Goal: Navigation & Orientation: Find specific page/section

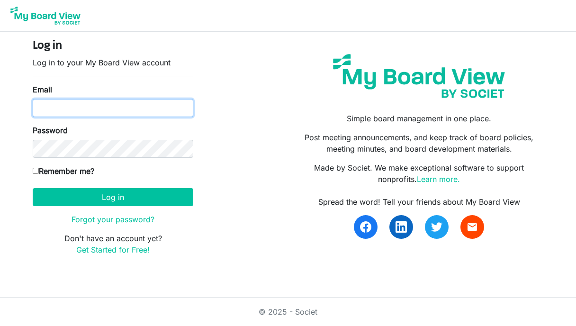
click at [97, 112] on input "Email" at bounding box center [113, 108] width 161 height 18
type input "ellierodriguez1118@gmail.com"
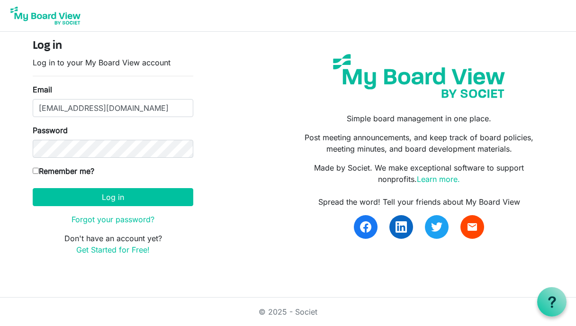
click at [33, 172] on input "Remember me?" at bounding box center [36, 171] width 6 height 6
checkbox input "true"
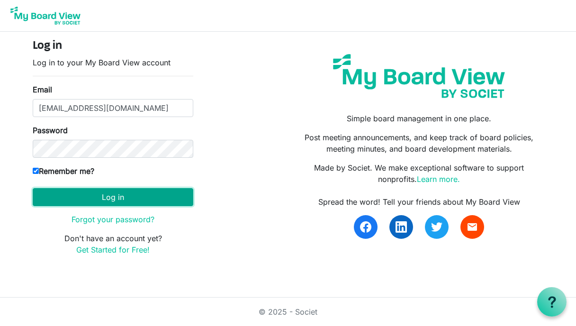
click at [54, 194] on button "Log in" at bounding box center [113, 197] width 161 height 18
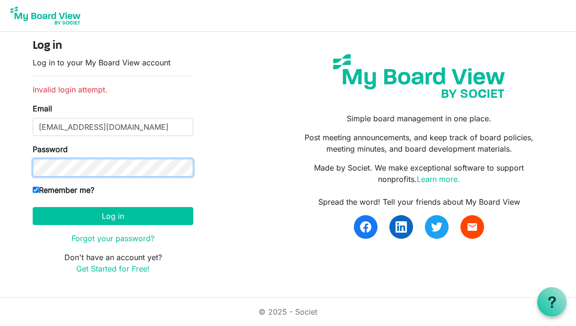
click at [33, 207] on button "Log in" at bounding box center [113, 216] width 161 height 18
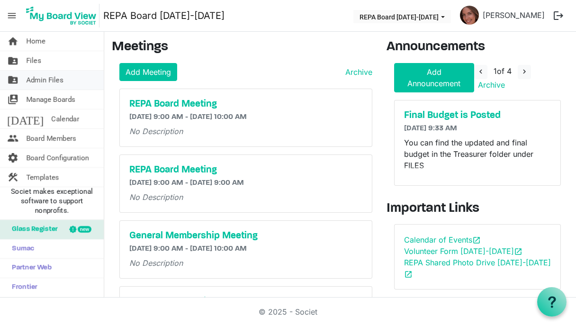
click at [48, 80] on span "Admin Files" at bounding box center [44, 80] width 37 height 19
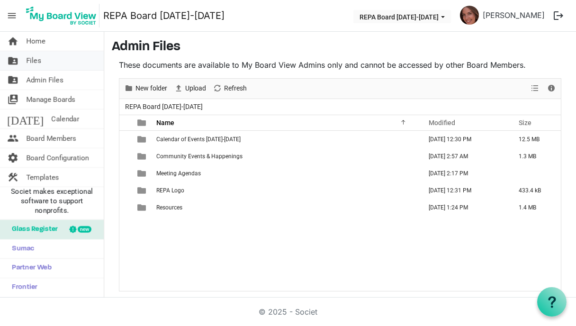
click at [34, 59] on span "Files" at bounding box center [33, 60] width 15 height 19
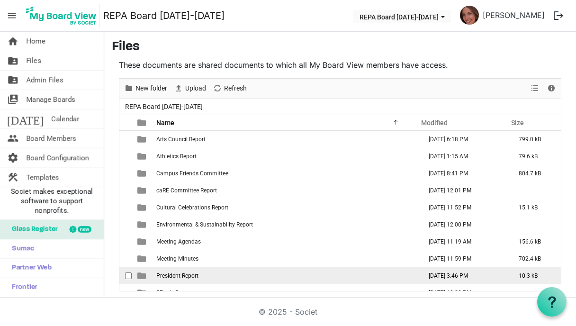
click at [183, 273] on span "President Report" at bounding box center [177, 276] width 42 height 7
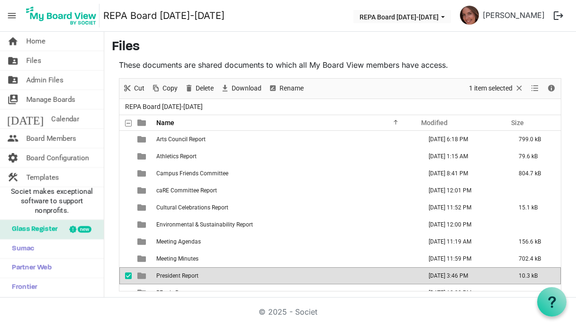
click at [183, 273] on span "President Report" at bounding box center [177, 276] width 42 height 7
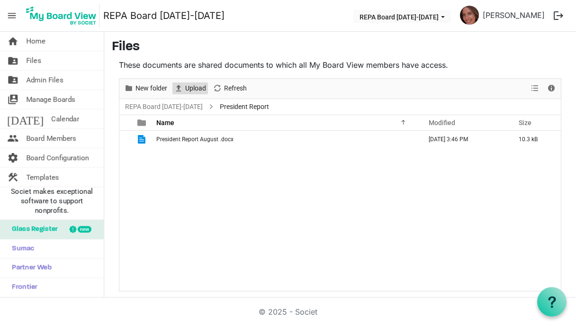
click at [197, 87] on span "Upload" at bounding box center [195, 88] width 23 height 12
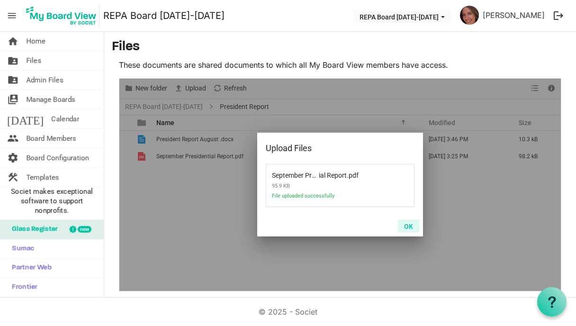
click at [410, 225] on button "OK" at bounding box center [408, 225] width 21 height 13
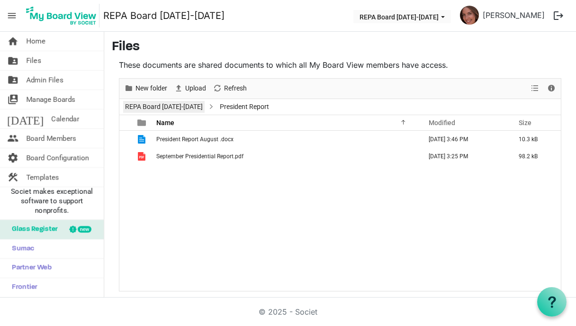
click at [139, 105] on link "REPA Board [DATE]-[DATE]" at bounding box center [164, 107] width 82 height 12
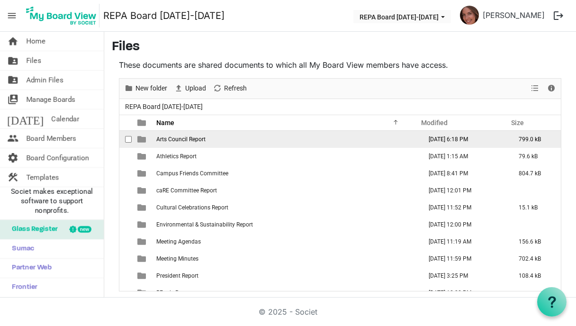
click at [169, 139] on span "Arts Council Report" at bounding box center [180, 139] width 49 height 7
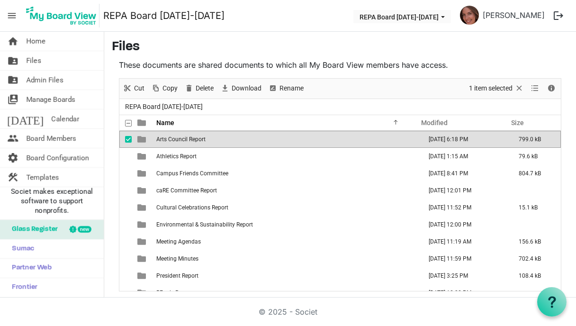
click at [169, 139] on span "Arts Council Report" at bounding box center [180, 139] width 49 height 7
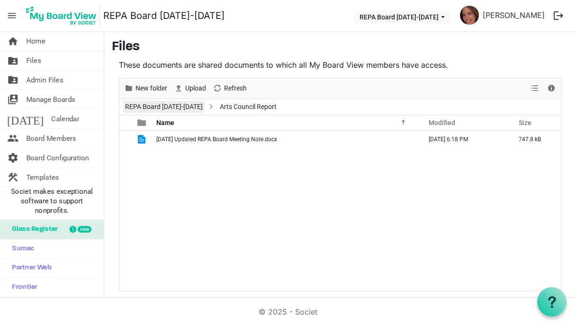
click at [144, 100] on li "REPA Board [DATE]-[DATE]" at bounding box center [164, 106] width 82 height 13
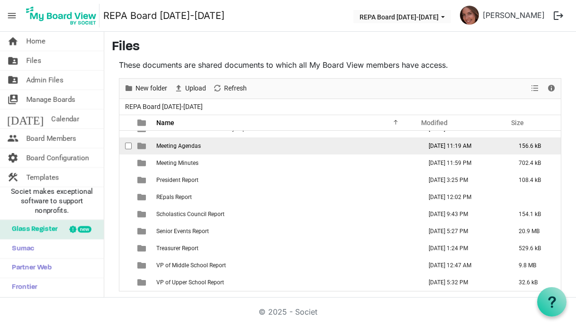
scroll to position [1, 0]
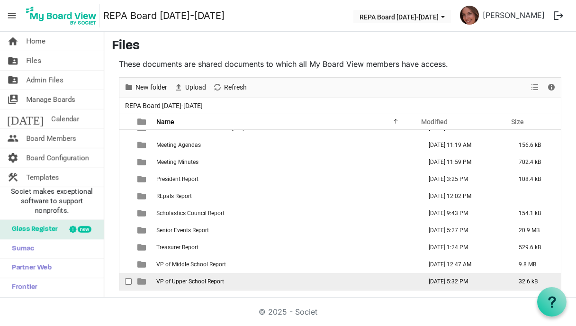
click at [212, 282] on span "VP of Upper School Report" at bounding box center [190, 281] width 68 height 7
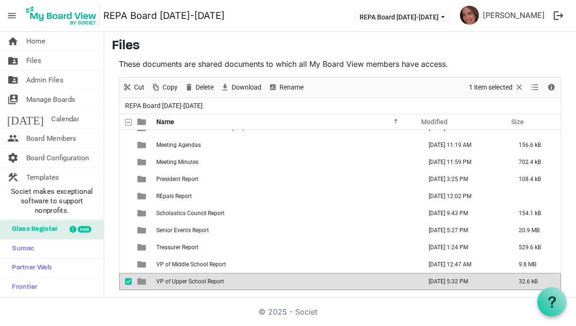
click at [212, 282] on span "VP of Upper School Report" at bounding box center [190, 281] width 68 height 7
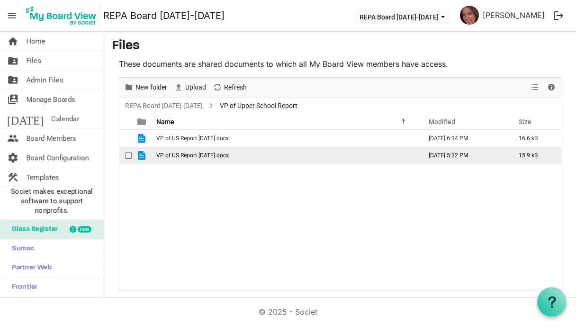
click at [229, 156] on span "VP of US Report [DATE].docx" at bounding box center [192, 155] width 73 height 7
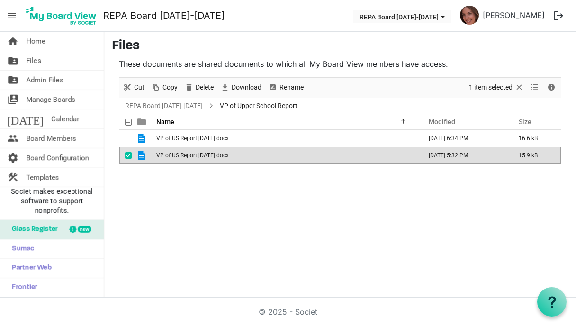
click at [229, 156] on span "VP of US Report [DATE].docx" at bounding box center [192, 155] width 73 height 7
click at [38, 43] on span "Home" at bounding box center [35, 41] width 19 height 19
